Goal: Complete application form

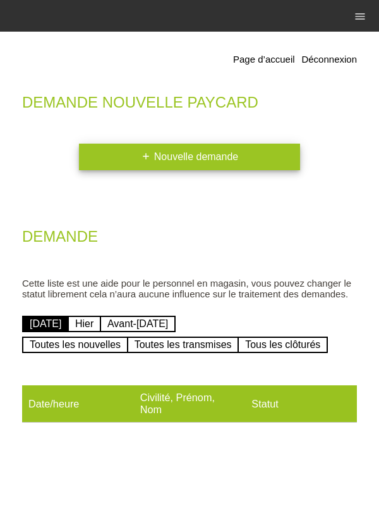
click at [218, 156] on link "add Nouvelle demande" at bounding box center [189, 156] width 221 height 27
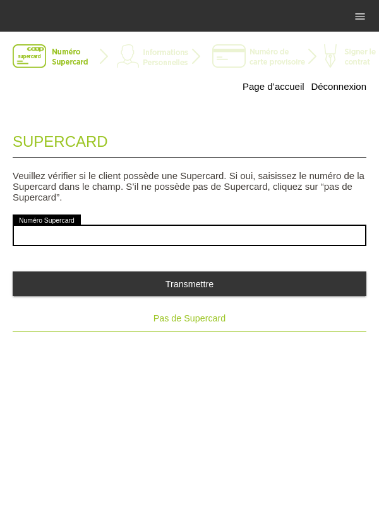
click at [207, 323] on span "Pas de Supercard" at bounding box center [190, 318] width 72 height 10
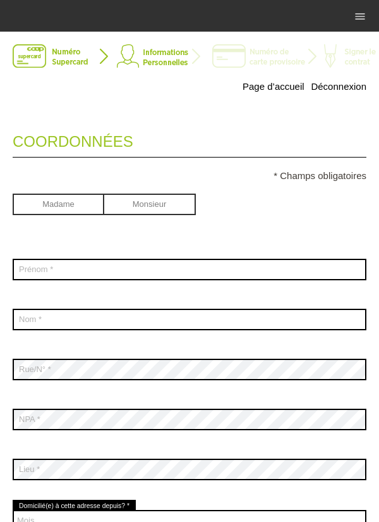
click at [161, 208] on input "radio" at bounding box center [150, 202] width 92 height 19
radio input "true"
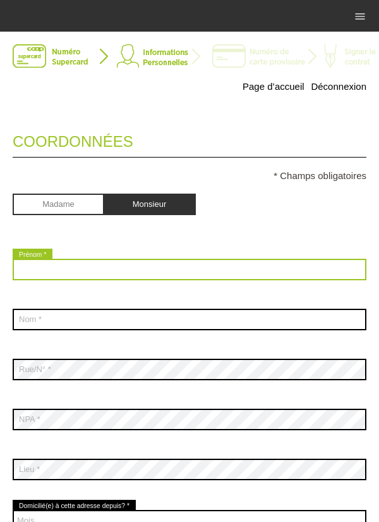
click at [197, 272] on input "text" at bounding box center [190, 269] width 354 height 21
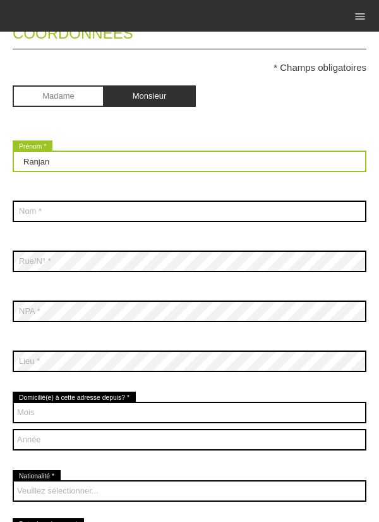
scroll to position [113, 0]
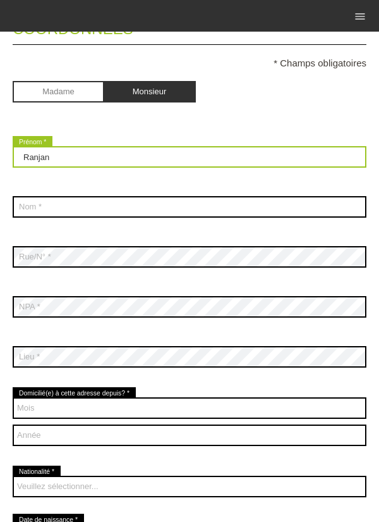
type input "Ranjan"
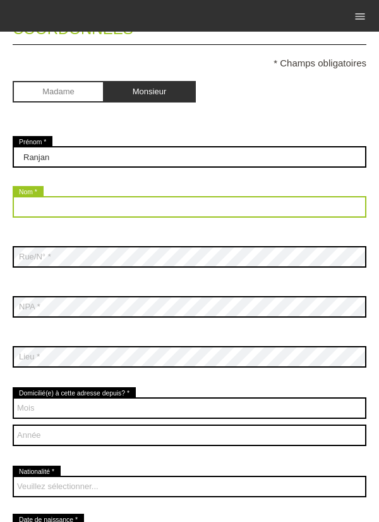
click at [42, 204] on input "text" at bounding box center [190, 206] width 354 height 21
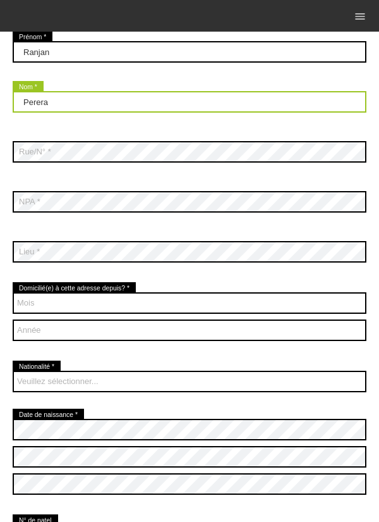
scroll to position [234, 0]
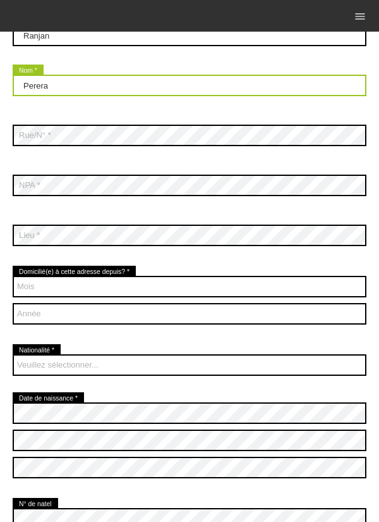
type input "Perera"
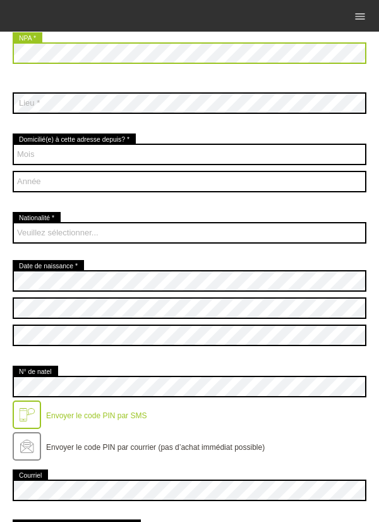
scroll to position [367, 0]
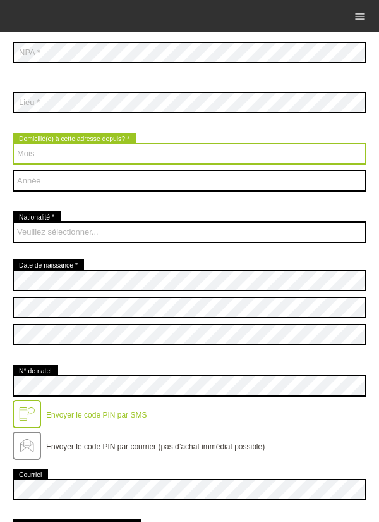
click at [29, 159] on select "Mois 01 02 03 04 05 06 07 08 09 10 11 12" at bounding box center [190, 153] width 354 height 21
select select "11"
click at [13, 143] on select "Mois 01 02 03 04 05 06 07 08 09 10 11 12" at bounding box center [190, 153] width 354 height 21
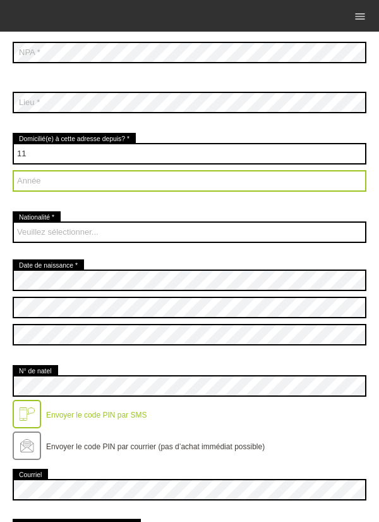
click at [30, 188] on select "Année 2025 2024 2023 2022 2021 2020 2019 2018 2017 2016" at bounding box center [190, 180] width 354 height 21
select select "2024"
click at [13, 171] on select "Année 2025 2024 2023 2022 2021 2020 2019 2018 2017 2016" at bounding box center [190, 180] width 354 height 21
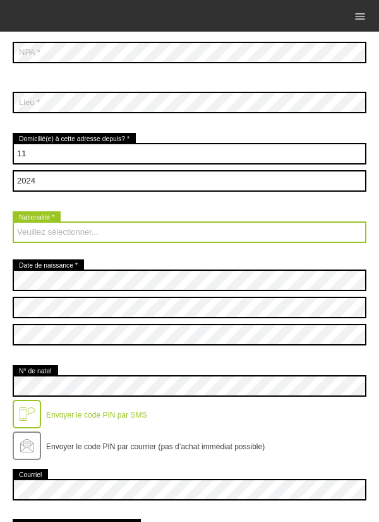
click at [38, 238] on select "Veuillez sélectionner... Suisse Allemagne Autriche Liechtenstein ------------ A…" at bounding box center [190, 231] width 354 height 21
select select "CH"
click at [13, 222] on select "Veuillez sélectionner... Suisse Allemagne Autriche Liechtenstein ------------ A…" at bounding box center [190, 231] width 354 height 21
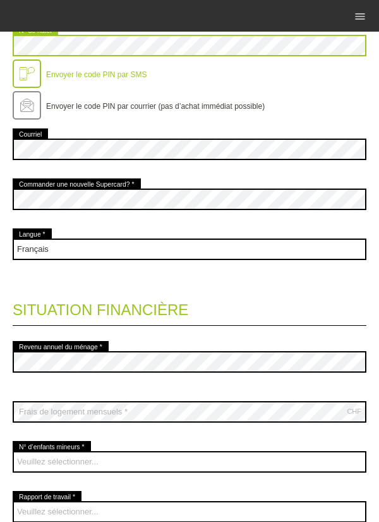
scroll to position [708, 0]
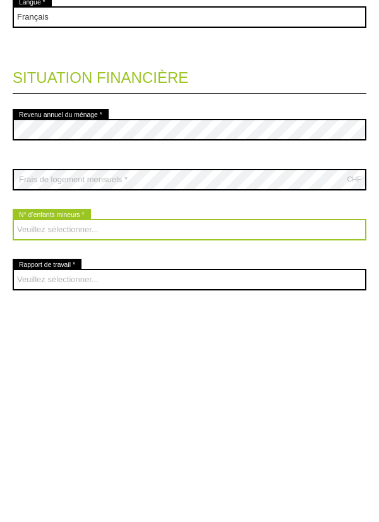
click at [36, 471] on select "Veuillez sélectionner... 0 1 2 3 4 5 6 7 8 9" at bounding box center [190, 459] width 354 height 21
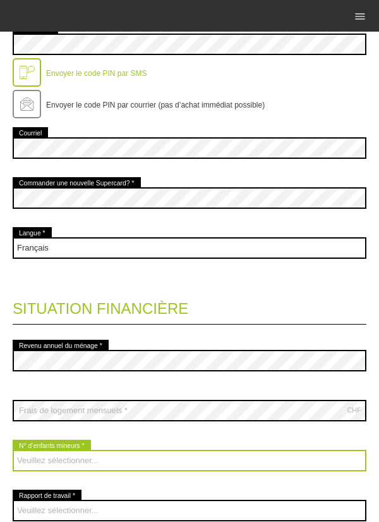
select select "0"
click at [13, 451] on select "Veuillez sélectionner... 0 1 2 3 4 5 6 7 8 9" at bounding box center [190, 459] width 354 height 21
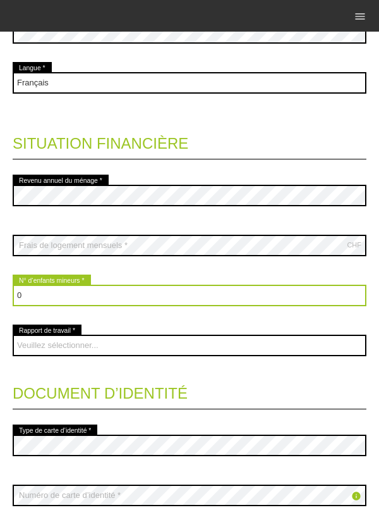
scroll to position [875, 0]
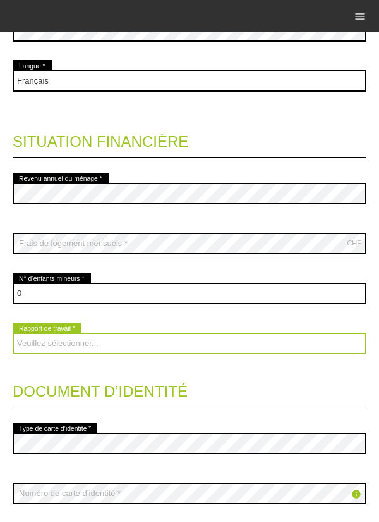
click at [43, 353] on select "Veuillez sélectionner... A durée indéterminée A durée déterminée Apprenti/étudi…" at bounding box center [190, 343] width 354 height 21
select select "UNLIMITED"
click at [13, 334] on select "Veuillez sélectionner... A durée indéterminée A durée déterminée Apprenti/étudi…" at bounding box center [190, 343] width 354 height 21
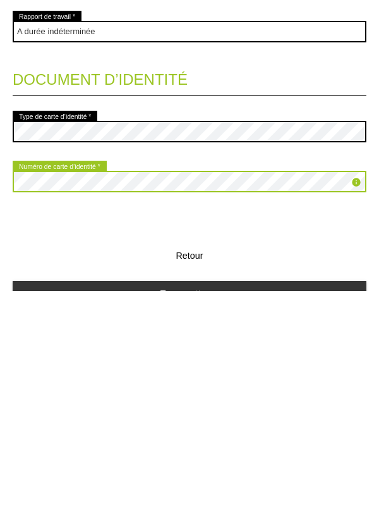
scroll to position [1023, 0]
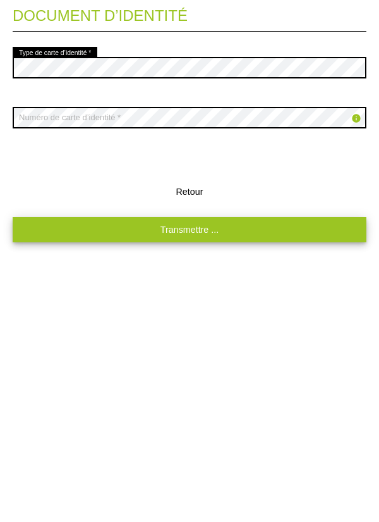
click at [66, 468] on link "Transmettre ..." at bounding box center [190, 460] width 354 height 25
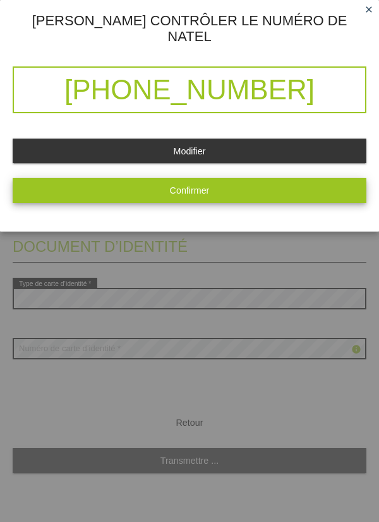
click at [78, 184] on button "Confirmer" at bounding box center [190, 190] width 354 height 25
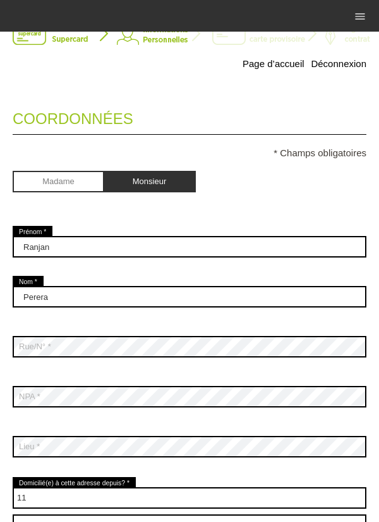
scroll to position [0, 0]
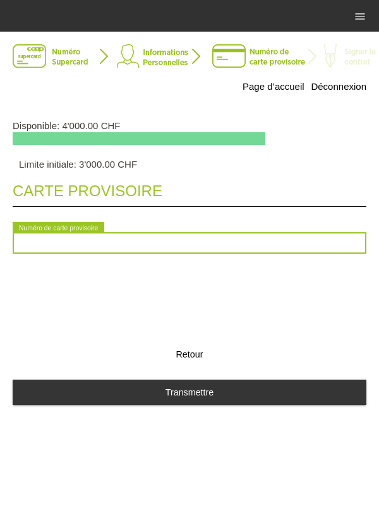
click at [47, 248] on input "text" at bounding box center [190, 242] width 354 height 21
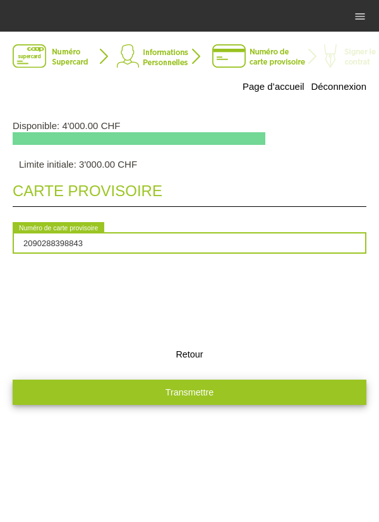
type input "2090288398843"
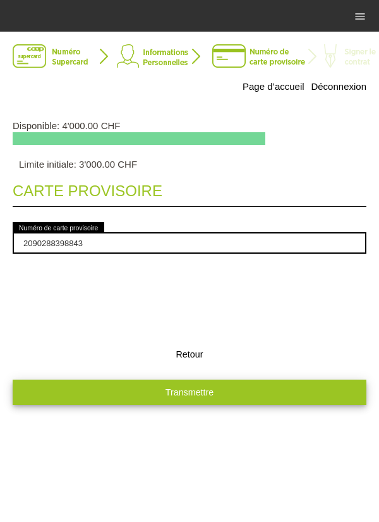
click at [284, 395] on button "Transmettre" at bounding box center [190, 391] width 354 height 25
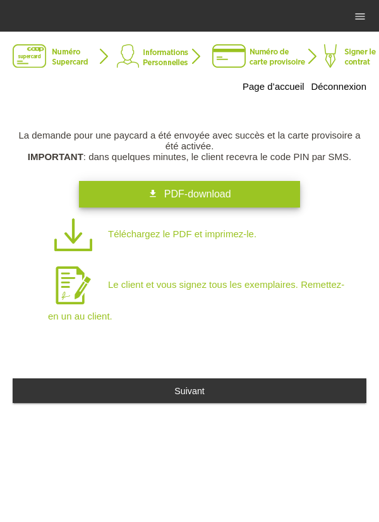
click at [116, 196] on link "get_app PDF-download" at bounding box center [189, 194] width 221 height 27
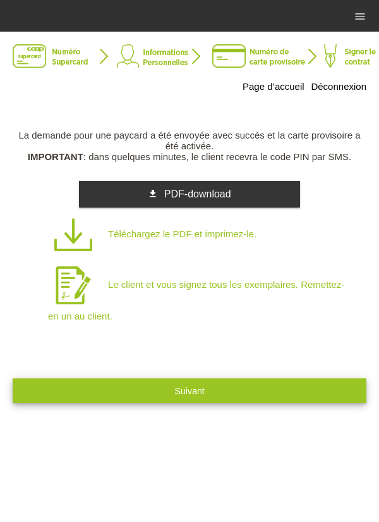
click at [278, 393] on button "Suivant" at bounding box center [190, 390] width 354 height 25
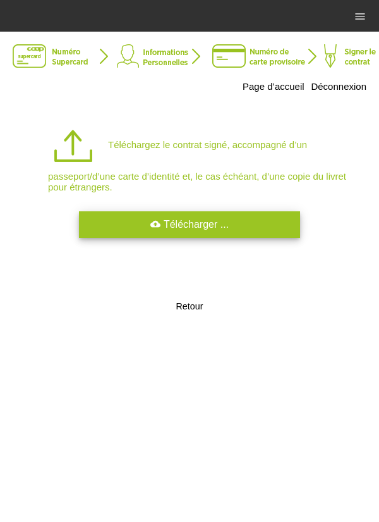
click at [220, 228] on link "cloud_upload Télécharger ..." at bounding box center [189, 224] width 221 height 27
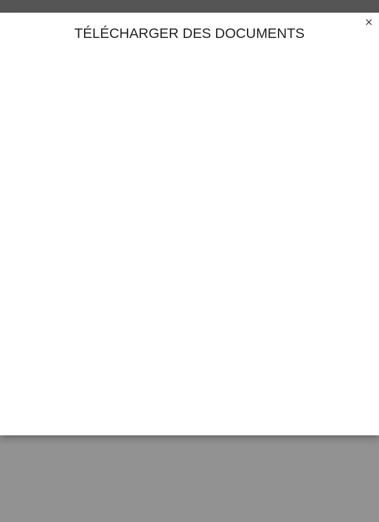
click at [363, 30] on link "close" at bounding box center [369, 23] width 16 height 15
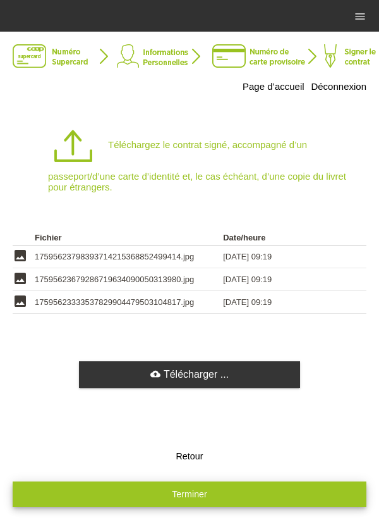
click at [268, 501] on button "Terminer" at bounding box center [190, 493] width 354 height 25
